Goal: Task Accomplishment & Management: Use online tool/utility

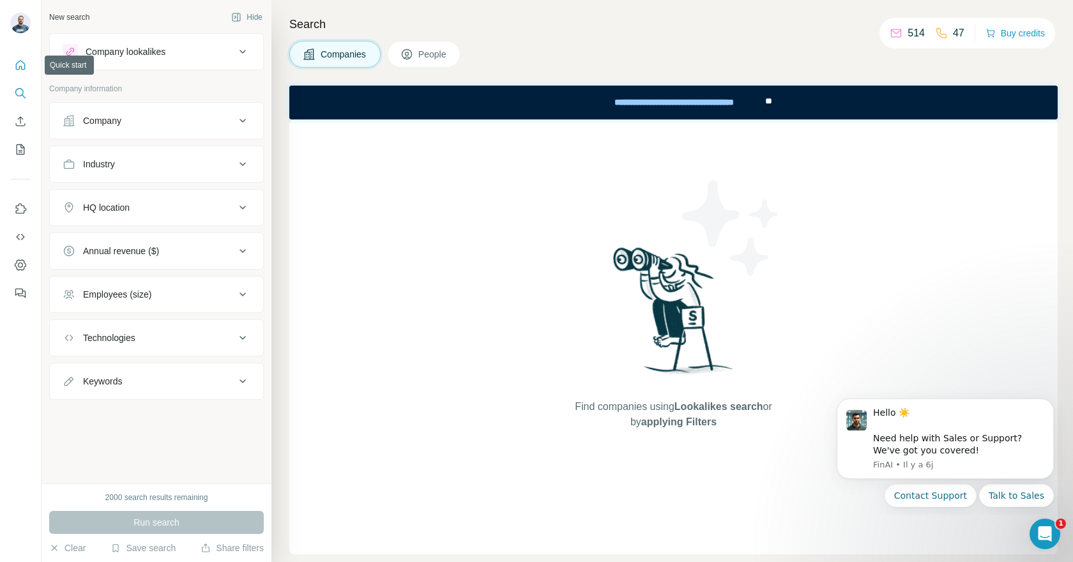
click at [16, 63] on icon "Quick start" at bounding box center [21, 65] width 10 height 10
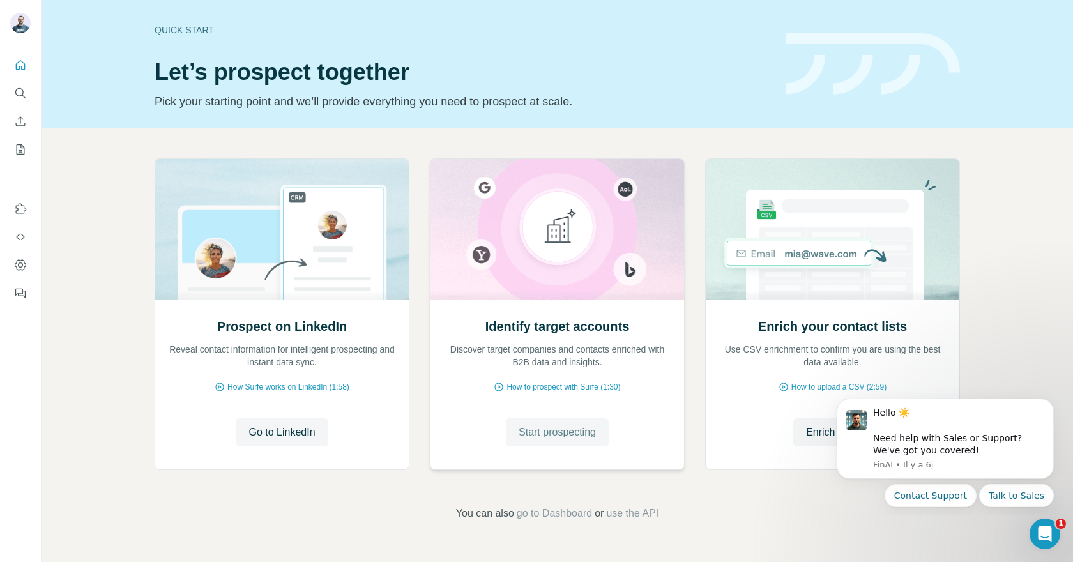
click at [543, 430] on span "Start prospecting" at bounding box center [556, 432] width 77 height 15
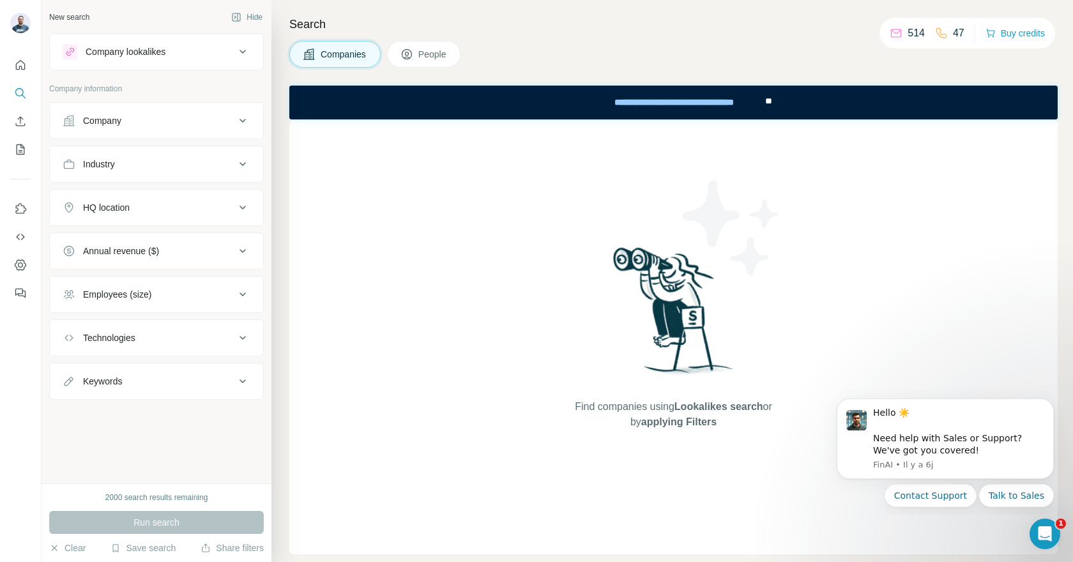
click at [178, 54] on div "Company lookalikes" at bounding box center [149, 51] width 172 height 15
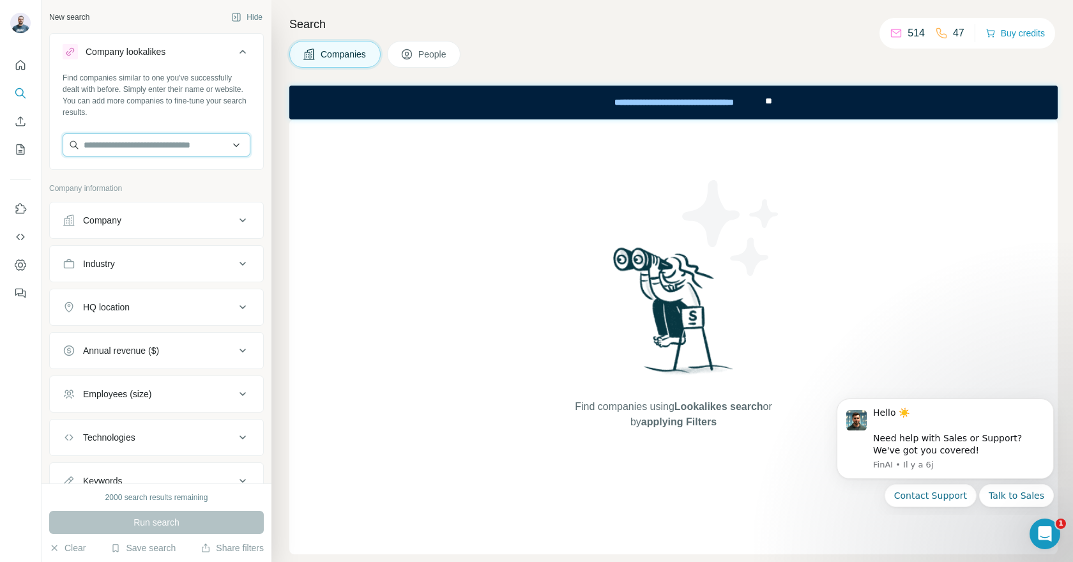
click at [186, 146] on input "text" at bounding box center [157, 144] width 188 height 23
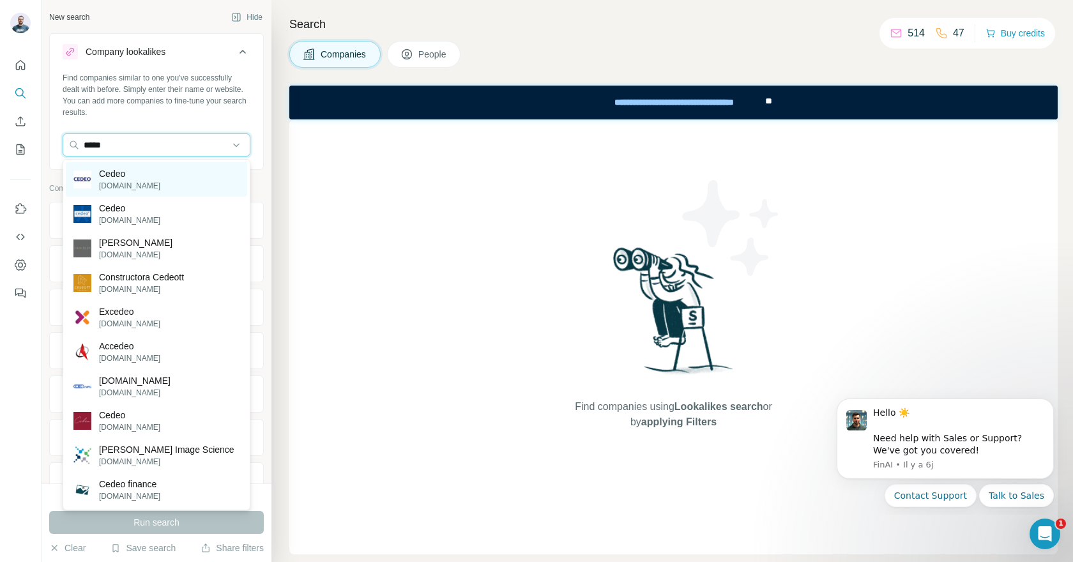
type input "*****"
click at [155, 173] on div "[PERSON_NAME][DOMAIN_NAME]" at bounding box center [156, 179] width 181 height 34
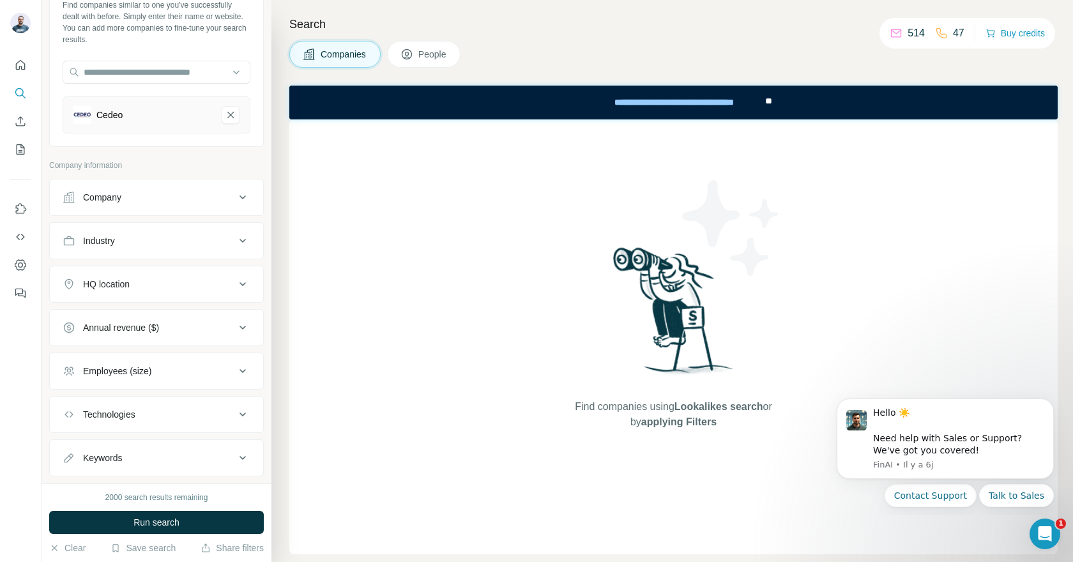
scroll to position [84, 0]
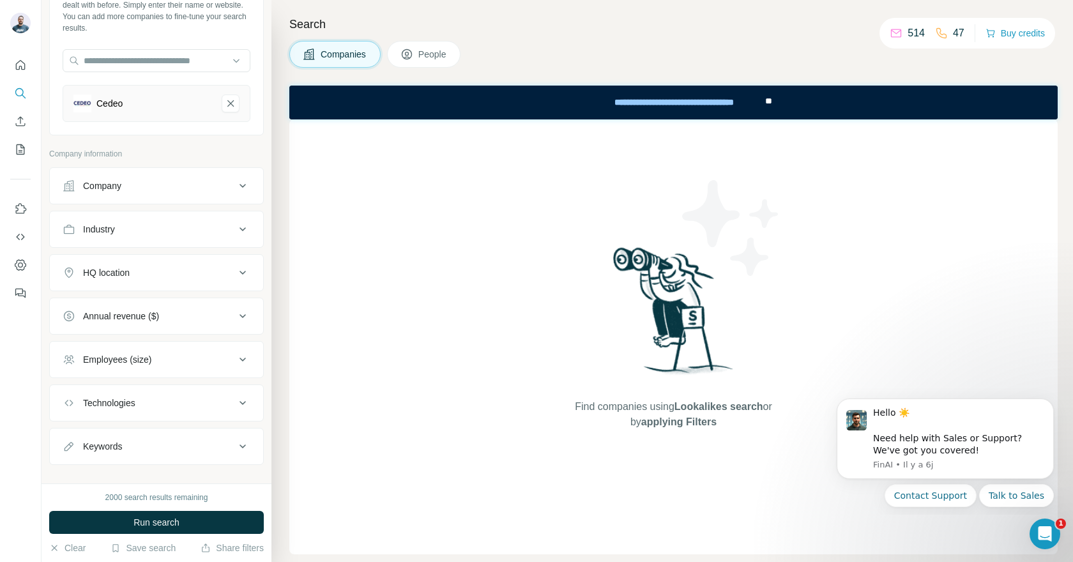
click at [186, 267] on div "HQ location" at bounding box center [149, 272] width 172 height 13
click at [174, 307] on input "text" at bounding box center [157, 304] width 188 height 23
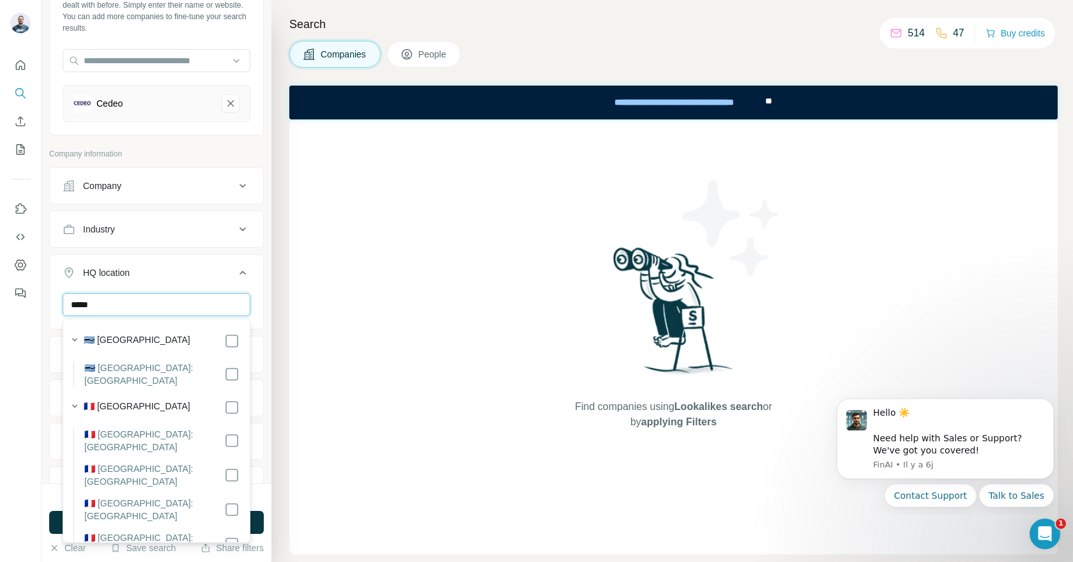
type input "*****"
click at [77, 400] on icon "button" at bounding box center [74, 406] width 13 height 13
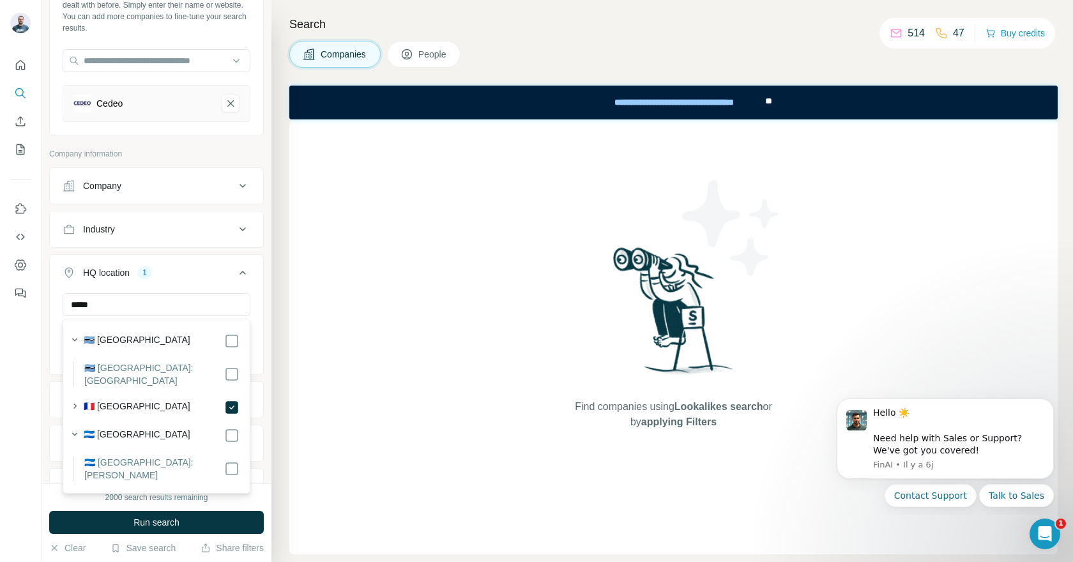
click at [50, 430] on button "Employees (size)" at bounding box center [156, 443] width 213 height 31
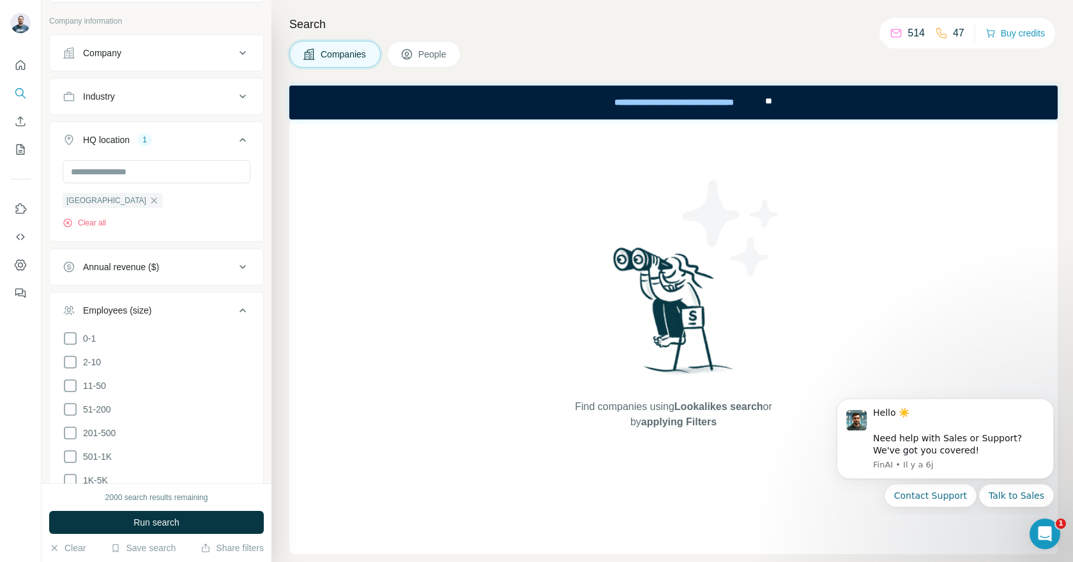
scroll to position [278, 0]
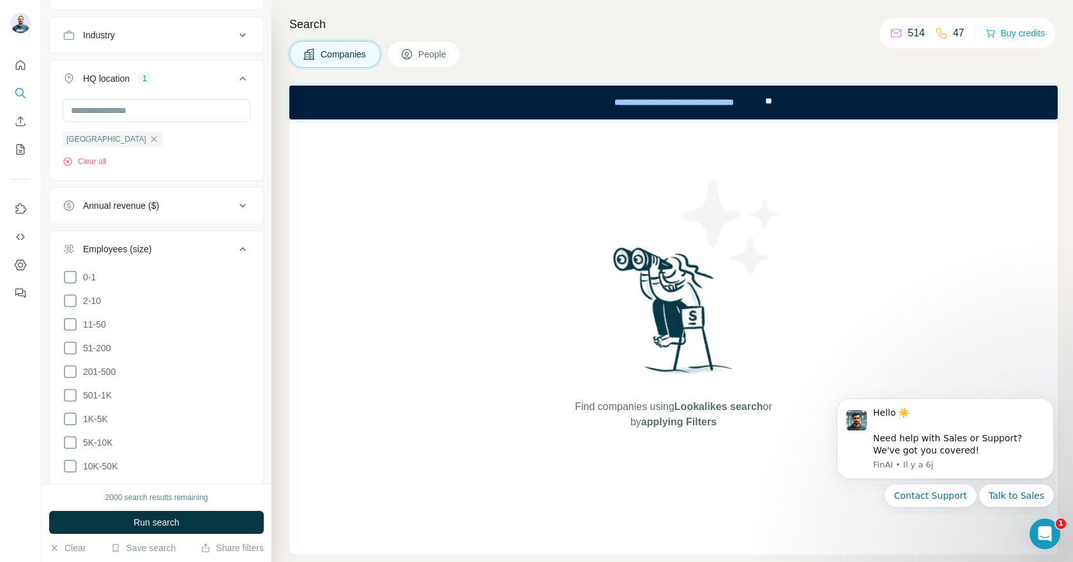
click at [214, 202] on div "Annual revenue ($)" at bounding box center [149, 205] width 172 height 13
click at [72, 372] on icon at bounding box center [70, 375] width 15 height 15
click at [72, 355] on icon at bounding box center [70, 351] width 15 height 15
click at [72, 328] on icon at bounding box center [70, 328] width 15 height 15
click at [68, 299] on icon at bounding box center [70, 304] width 15 height 15
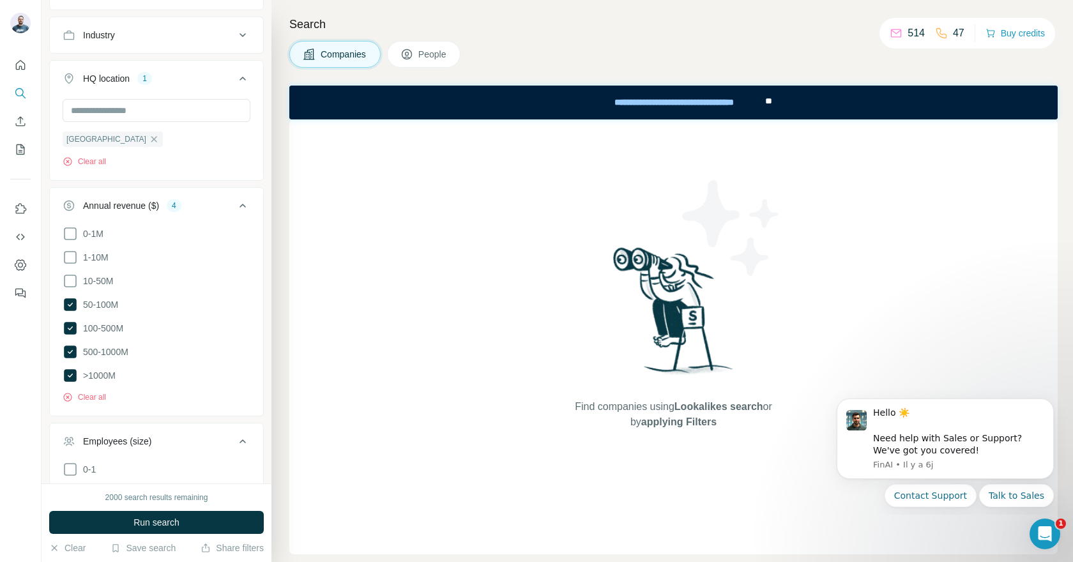
click at [46, 389] on div "New search Hide Company lookalikes 1 Find companies similar to one you've succe…" at bounding box center [157, 241] width 230 height 483
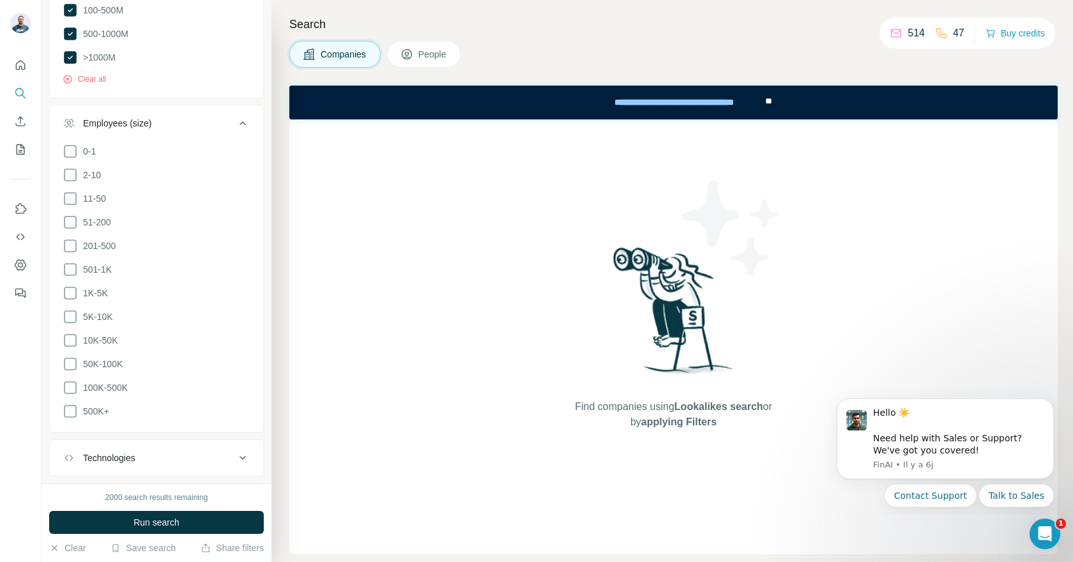
scroll to position [610, 0]
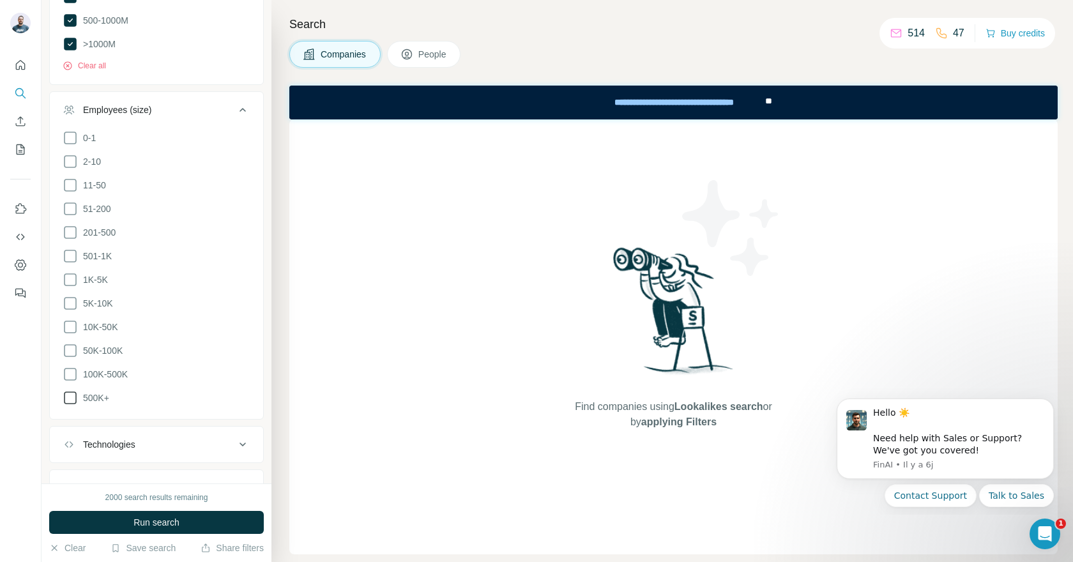
click at [77, 394] on icon at bounding box center [70, 397] width 15 height 15
click at [76, 375] on icon at bounding box center [70, 374] width 15 height 15
click at [75, 343] on icon at bounding box center [70, 350] width 15 height 15
click at [73, 321] on icon at bounding box center [70, 326] width 15 height 15
click at [75, 305] on icon at bounding box center [70, 303] width 13 height 13
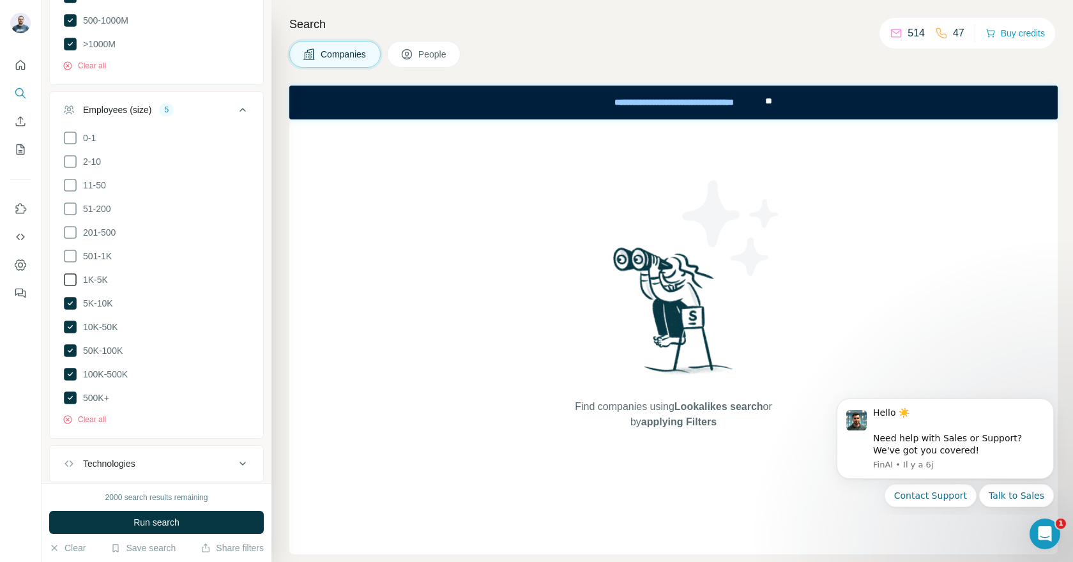
click at [71, 278] on icon at bounding box center [70, 279] width 15 height 15
click at [155, 521] on span "Run search" at bounding box center [156, 522] width 46 height 13
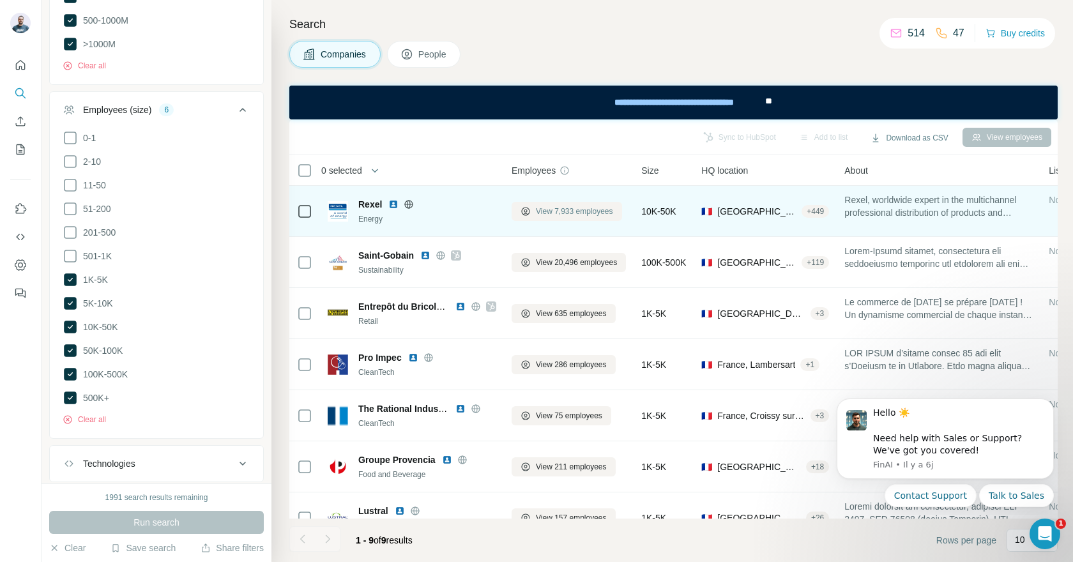
click at [589, 215] on span "View 7,933 employees" at bounding box center [574, 211] width 77 height 11
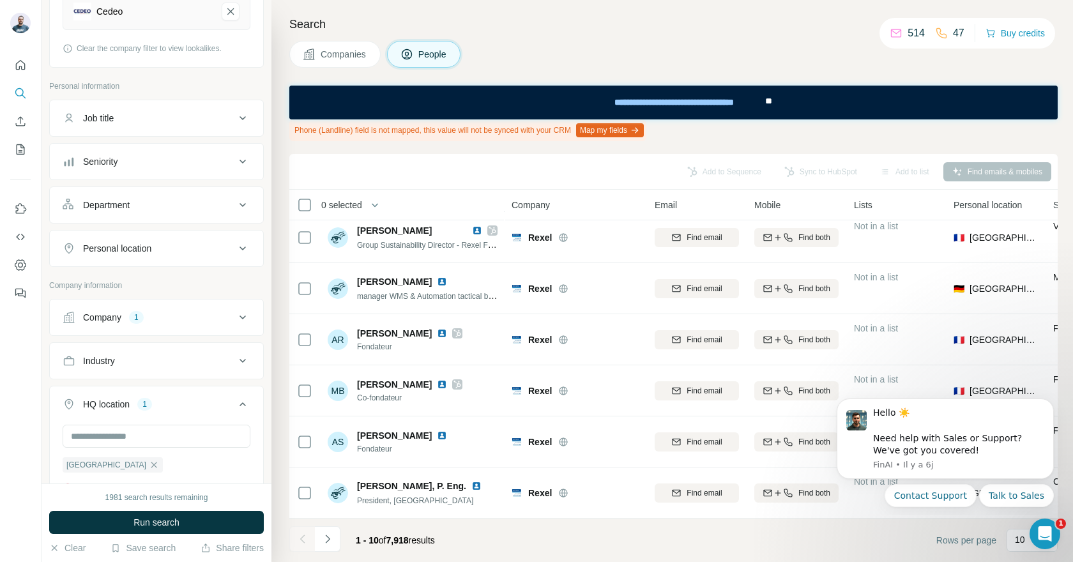
scroll to position [131, 0]
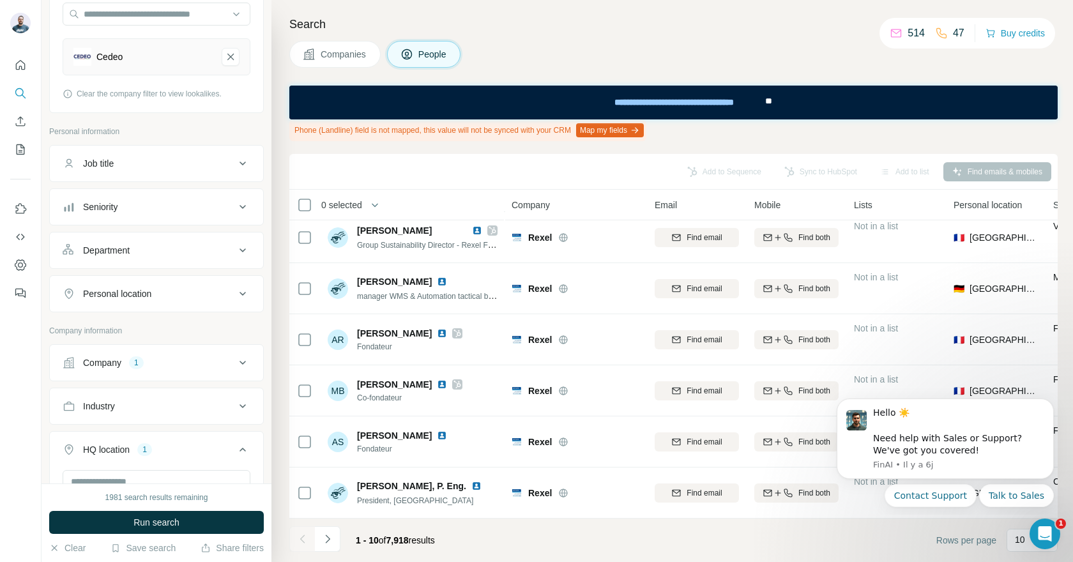
click at [200, 246] on div "Department" at bounding box center [149, 250] width 172 height 13
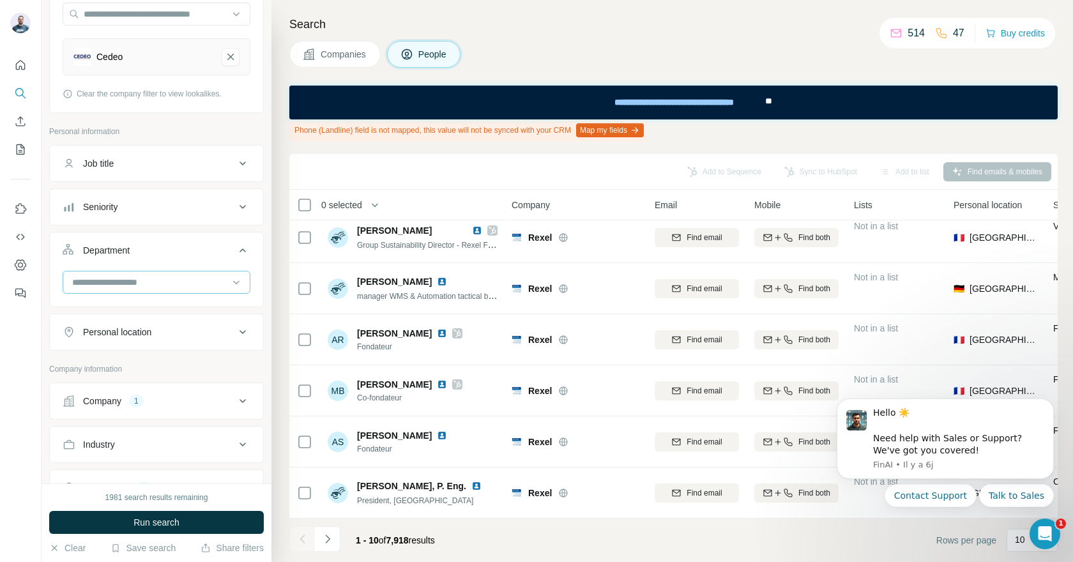
click at [158, 278] on input at bounding box center [150, 282] width 158 height 14
type input "*"
click at [271, 346] on div "Search Companies People Phone (Landline) field is not mapped, this value will n…" at bounding box center [671, 281] width 801 height 562
click at [199, 335] on div "Personal location" at bounding box center [149, 332] width 172 height 13
click at [275, 369] on div "Search Companies People Phone (Landline) field is not mapped, this value will n…" at bounding box center [671, 281] width 801 height 562
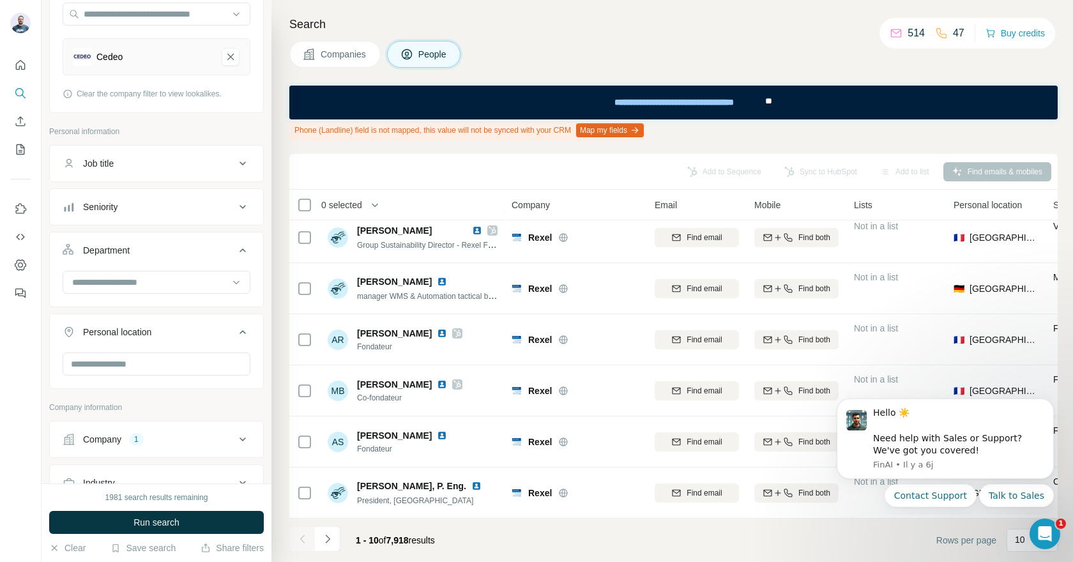
click at [198, 163] on div "Job title" at bounding box center [149, 163] width 172 height 13
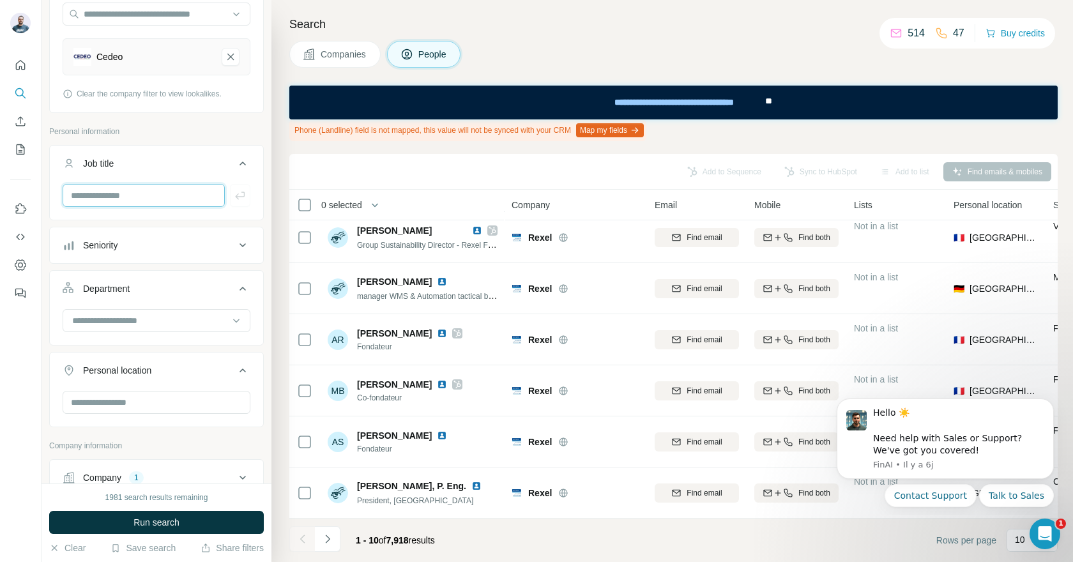
click at [144, 205] on input "text" at bounding box center [144, 195] width 162 height 23
type input "**********"
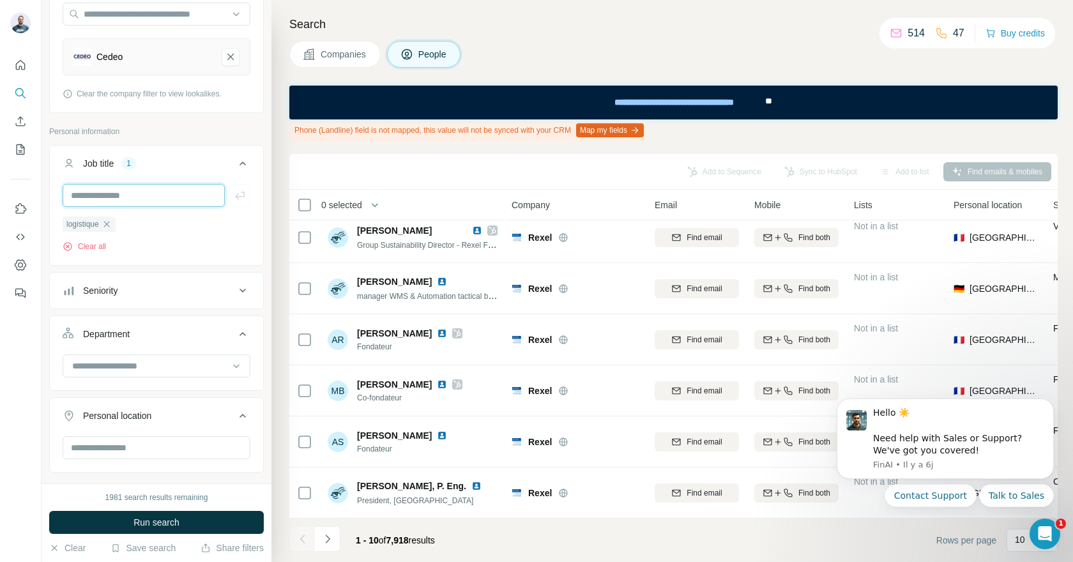
click at [110, 204] on input "text" at bounding box center [144, 195] width 162 height 23
type input "***"
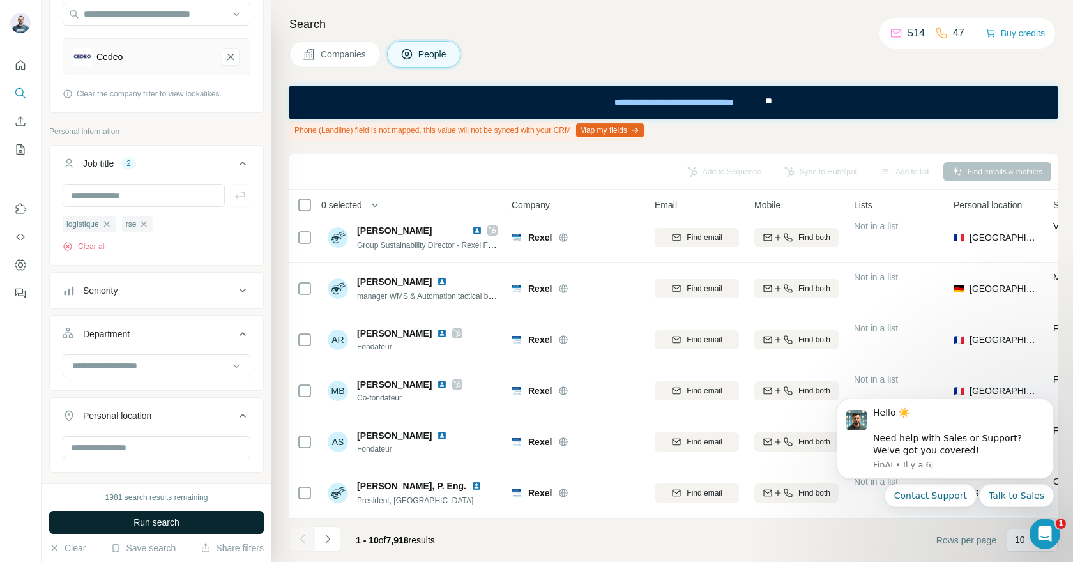
click at [181, 522] on button "Run search" at bounding box center [156, 522] width 215 height 23
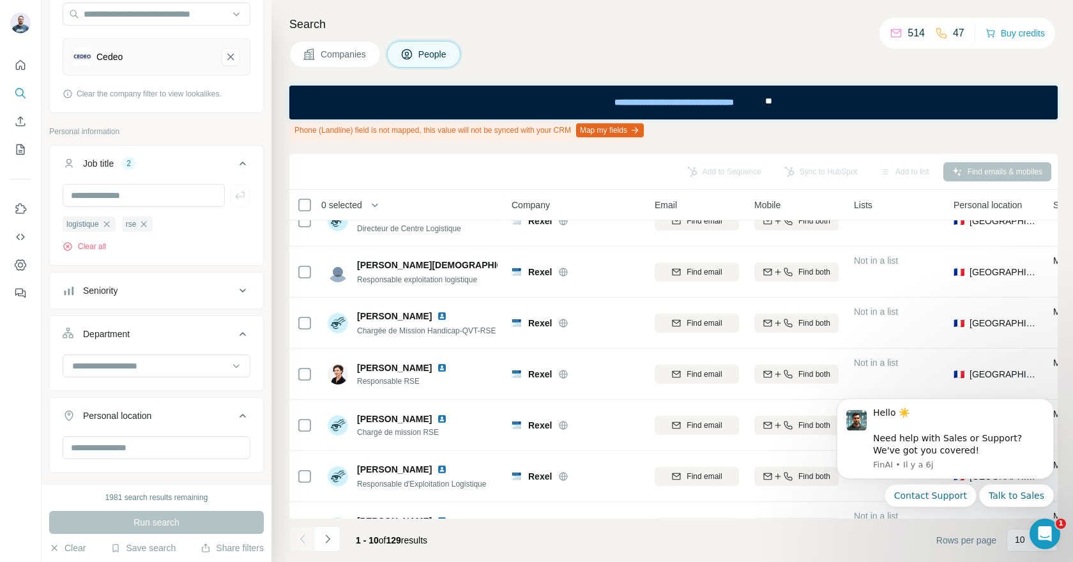
scroll to position [213, 0]
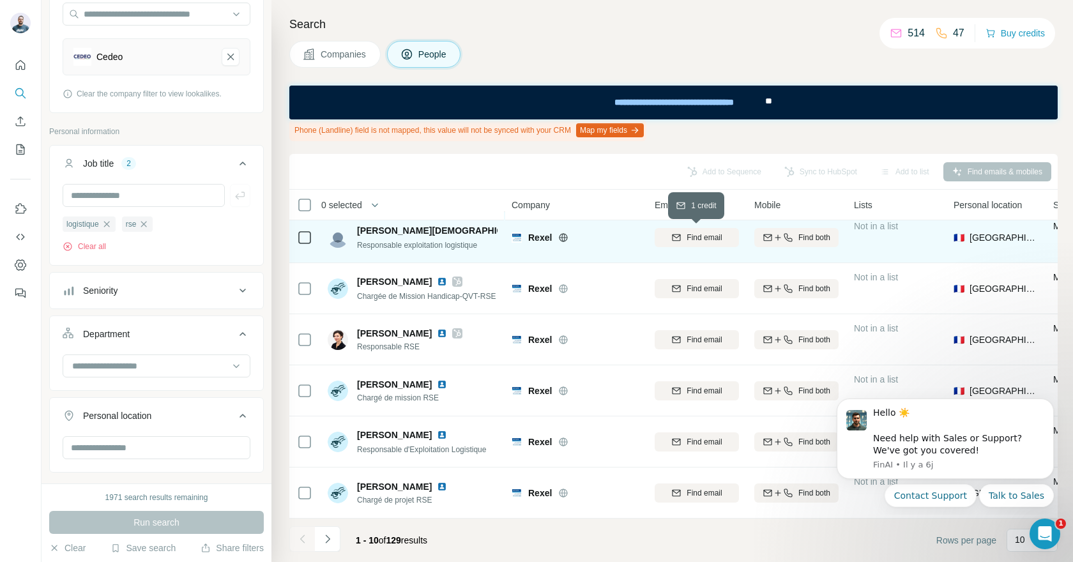
click at [707, 239] on span "Find email" at bounding box center [703, 237] width 35 height 11
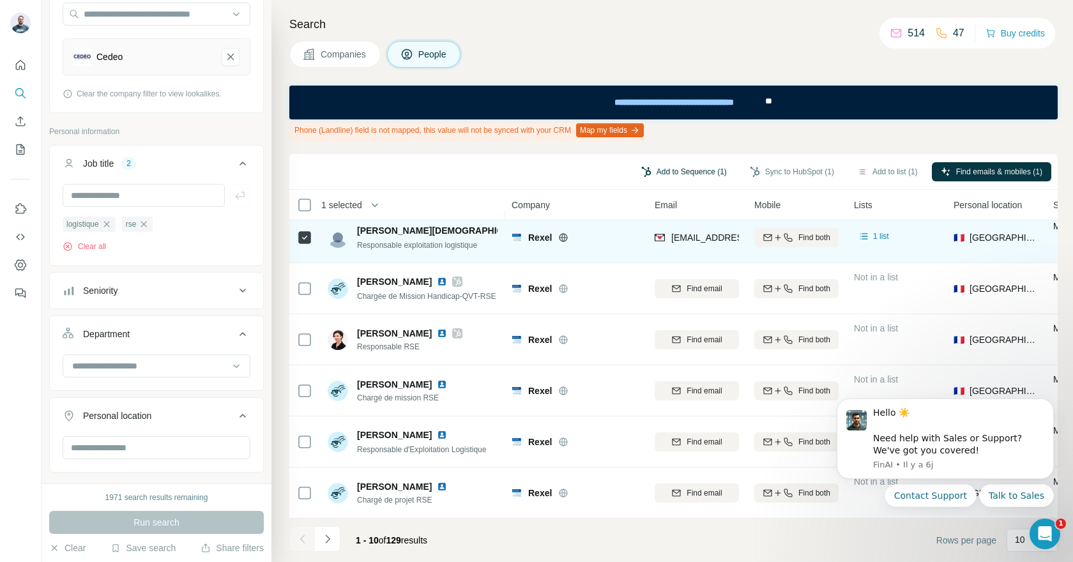
click at [672, 173] on button "Add to Sequence (1)" at bounding box center [683, 171] width 103 height 19
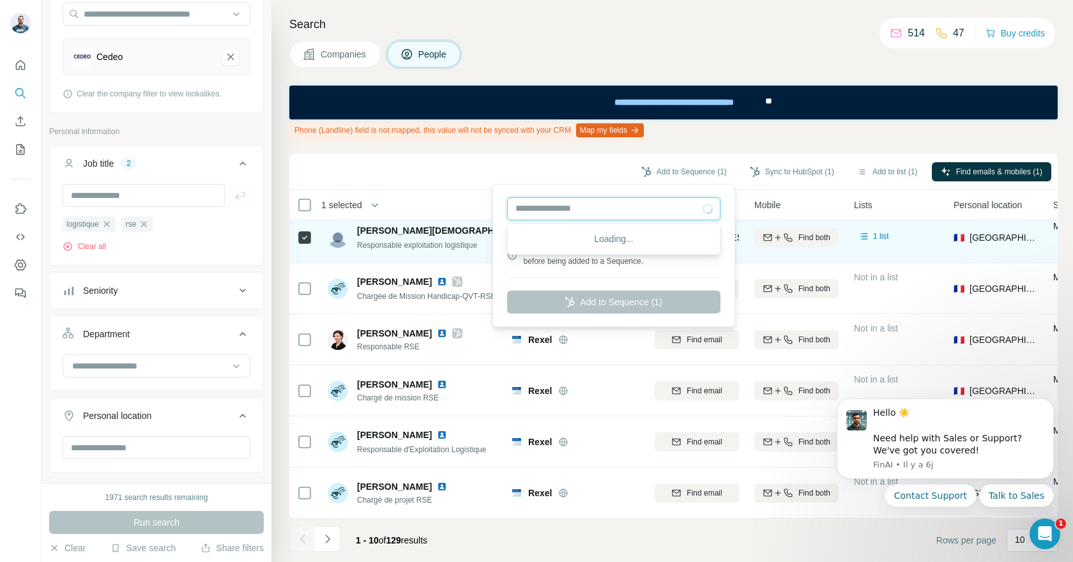
click at [642, 215] on input "text" at bounding box center [613, 208] width 213 height 23
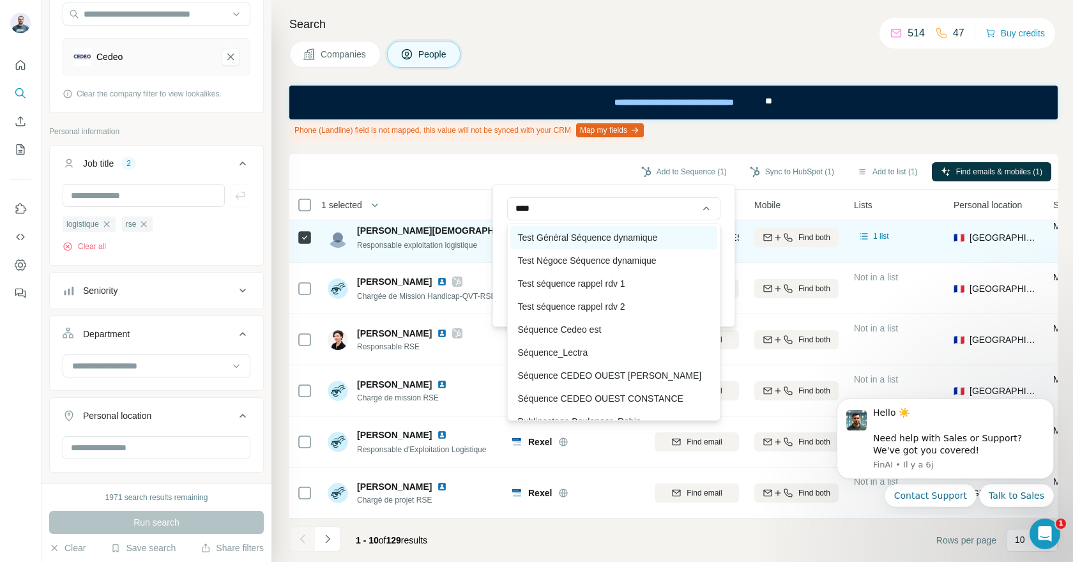
click at [631, 239] on div "Test Général Séquence dynamique" at bounding box center [613, 237] width 207 height 23
type input "**********"
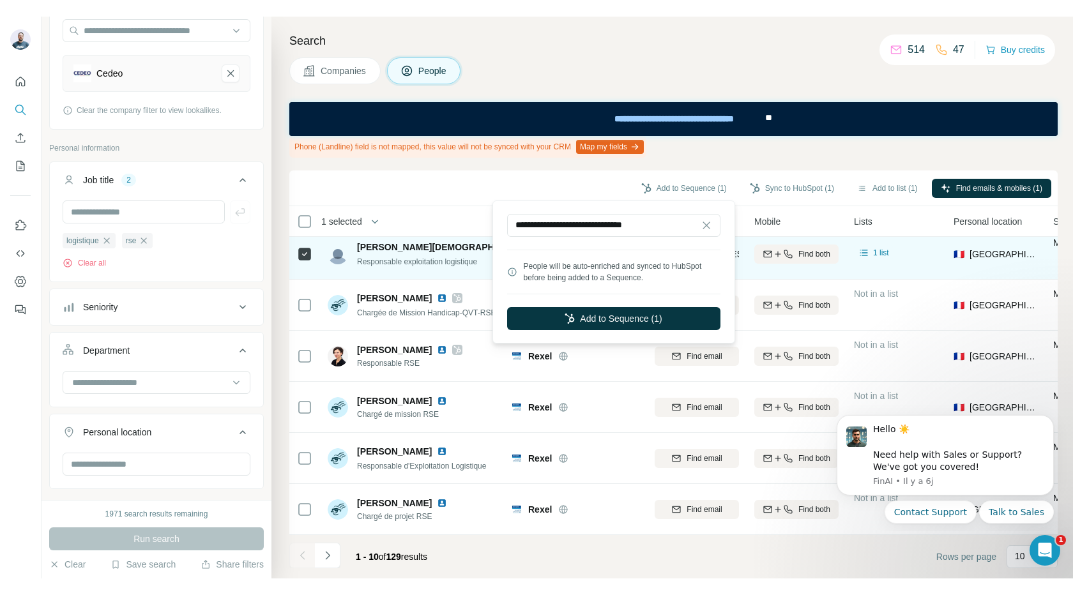
scroll to position [0, 0]
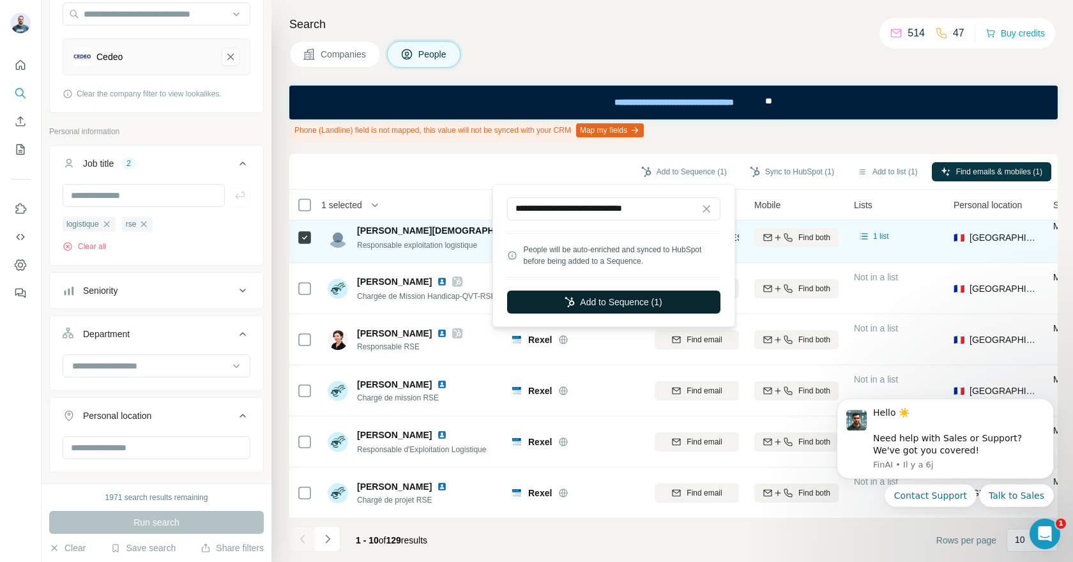
click at [608, 297] on button "Add to Sequence (1)" at bounding box center [613, 302] width 213 height 23
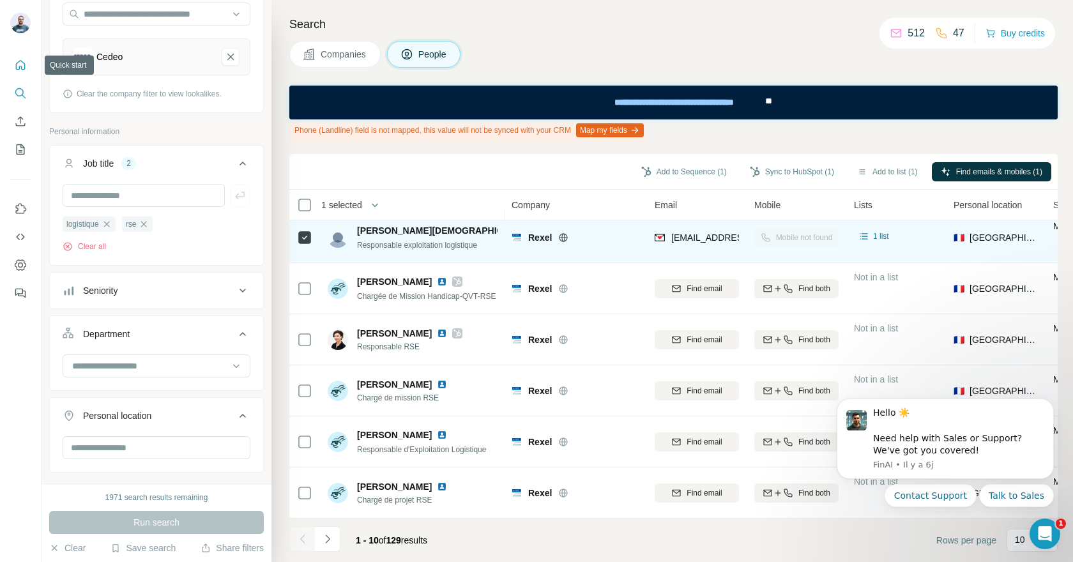
click at [20, 66] on icon "Quick start" at bounding box center [21, 65] width 10 height 10
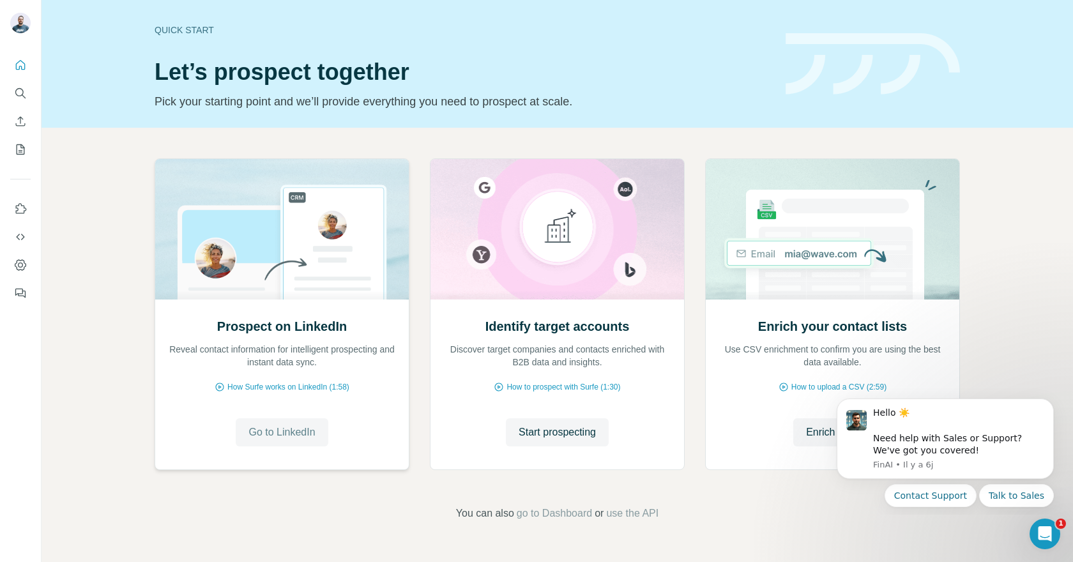
click at [278, 439] on span "Go to LinkedIn" at bounding box center [281, 432] width 66 height 15
